Goal: Transaction & Acquisition: Purchase product/service

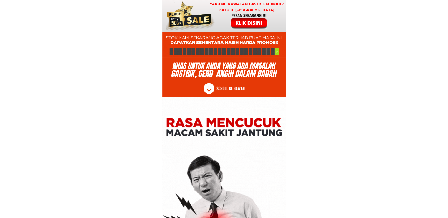
click at [223, 14] on div at bounding box center [224, 16] width 124 height 32
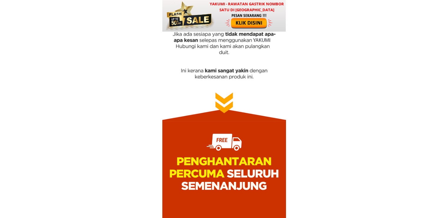
scroll to position [7121, 0]
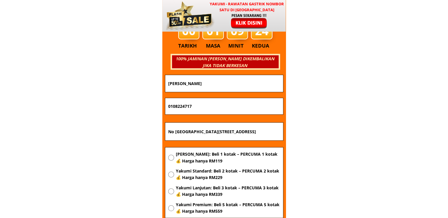
click at [255, 136] on input "No 438 jalan 17 taman wallagonia , tapah road 34500 tapah road perak" at bounding box center [224, 131] width 115 height 18
paste input "R4E [GEOGRAPHIC_DATA], [STREET_ADDRESS]"
type input "R4E [GEOGRAPHIC_DATA], [STREET_ADDRESS]"
click at [214, 155] on span "[PERSON_NAME]: Beli 1 kotak – PERCUMA 1 kotak 💰 Harga hanya RM119" at bounding box center [228, 157] width 104 height 13
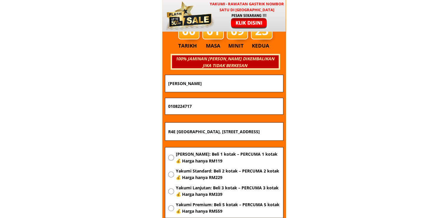
radio input "true"
drag, startPoint x: 199, startPoint y: 103, endPoint x: 108, endPoint y: 109, distance: 90.7
paste input "60192595718"
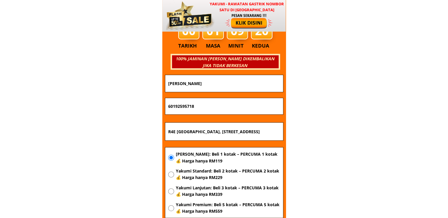
type input "60192595718"
drag, startPoint x: 213, startPoint y: 83, endPoint x: 119, endPoint y: 85, distance: 93.5
paste input "Fz Ck"
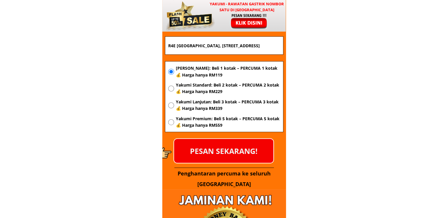
scroll to position [7209, 0]
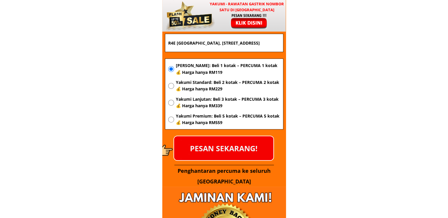
type input "Fz Ck"
click at [249, 153] on p "PESAN SEKARANG!" at bounding box center [223, 148] width 99 height 24
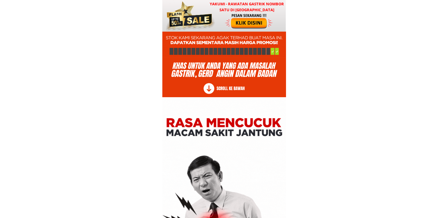
click at [233, 24] on div at bounding box center [249, 21] width 49 height 16
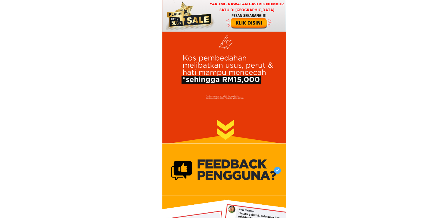
scroll to position [7121, 0]
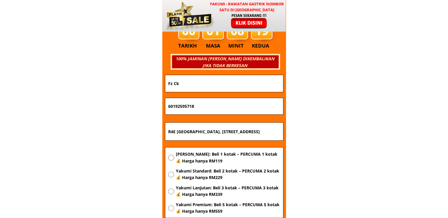
click at [232, 130] on input "R4E [GEOGRAPHIC_DATA], [STREET_ADDRESS]" at bounding box center [224, 131] width 115 height 18
paste input "Kamp"
type input "Kamp"
drag, startPoint x: 202, startPoint y: 101, endPoint x: 27, endPoint y: 108, distance: 174.9
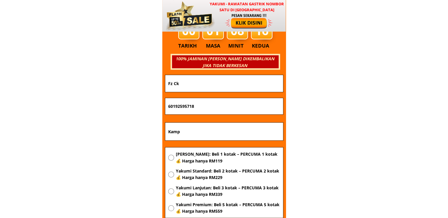
paste input "014942664"
type input "0149426648"
drag, startPoint x: 210, startPoint y: 83, endPoint x: 63, endPoint y: 84, distance: 146.5
paste input "[PERSON_NAME]"
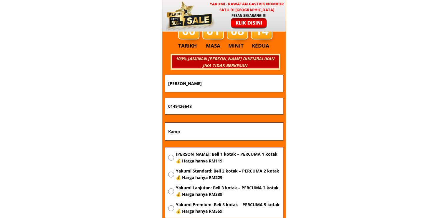
type input "[PERSON_NAME]"
click at [190, 154] on span "[PERSON_NAME]: Beli 1 kotak – PERCUMA 1 kotak 💰 Harga hanya RM119" at bounding box center [228, 157] width 104 height 13
radio input "true"
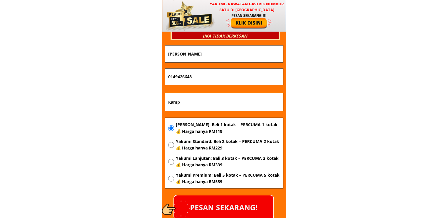
click at [245, 204] on p "PESAN SEKARANG!" at bounding box center [223, 207] width 99 height 24
